Goal: Find specific page/section: Find specific page/section

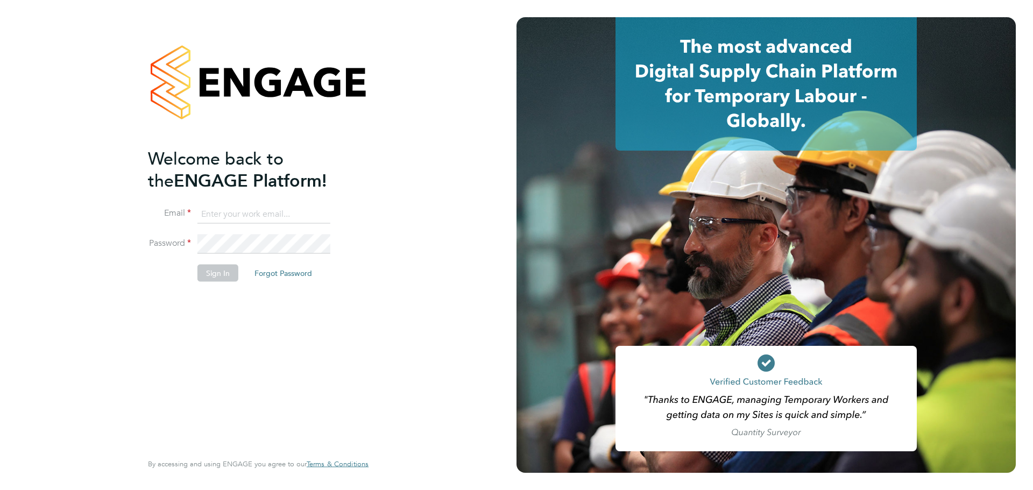
type input "[PERSON_NAME][EMAIL_ADDRESS][DOMAIN_NAME]"
click at [227, 271] on button "Sign In" at bounding box center [217, 273] width 41 height 17
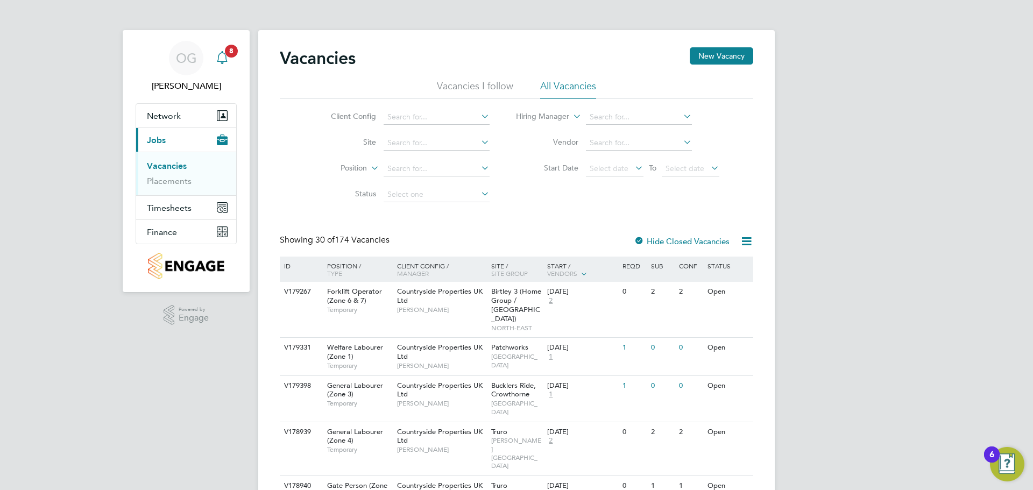
click at [227, 54] on span "8" at bounding box center [231, 51] width 13 height 13
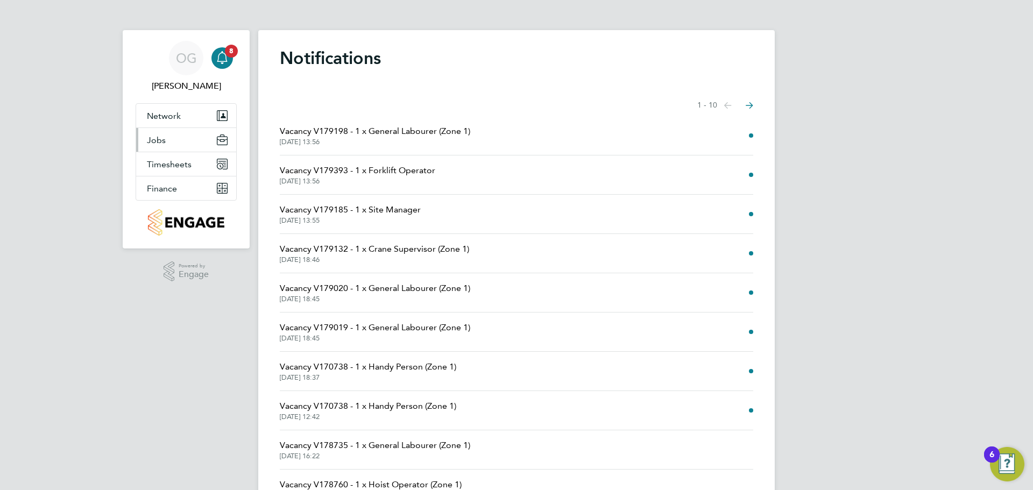
click at [154, 143] on span "Jobs" at bounding box center [156, 140] width 19 height 10
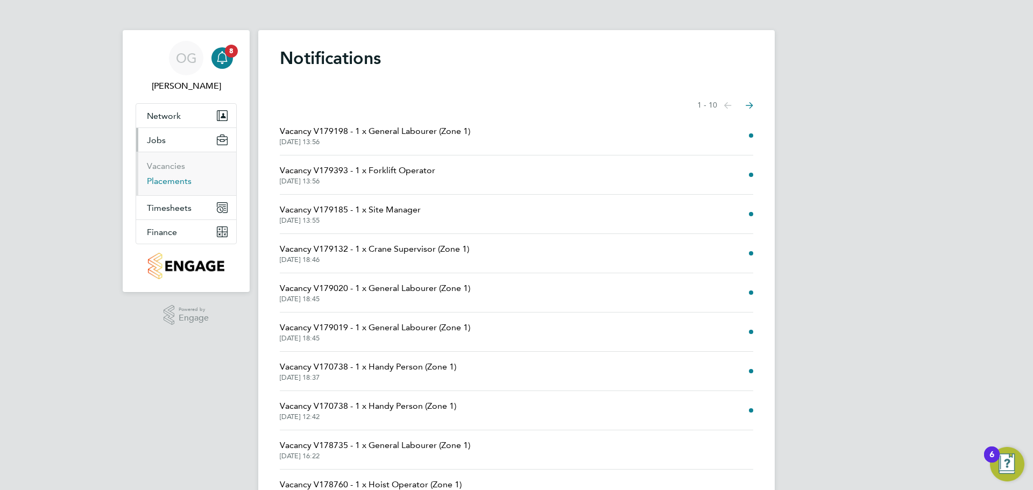
click at [159, 184] on link "Placements" at bounding box center [169, 181] width 45 height 10
